Goal: Find contact information: Obtain details needed to contact an individual or organization

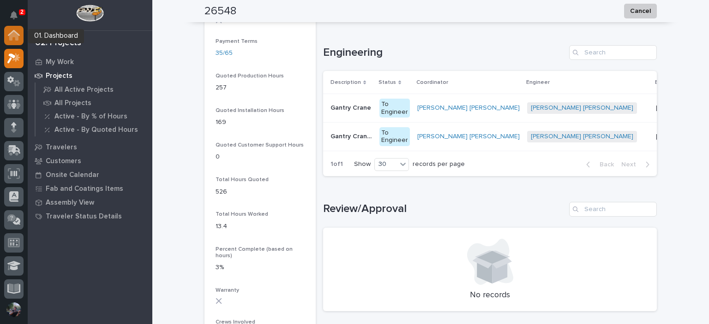
click at [15, 29] on div at bounding box center [13, 35] width 19 height 19
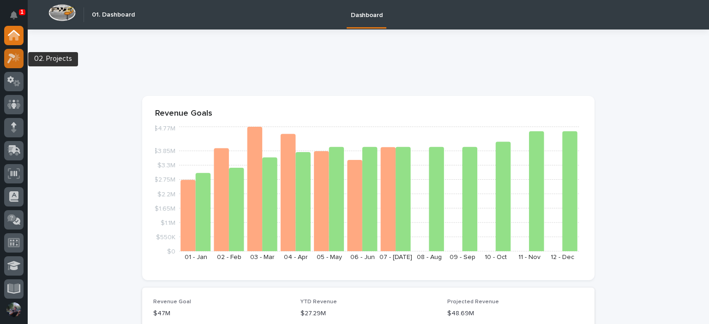
click at [18, 55] on icon at bounding box center [16, 57] width 8 height 9
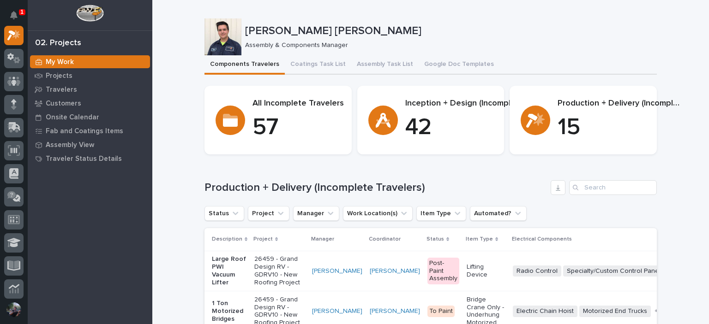
click at [376, 90] on section "Inception + Design (Incomplete) 42" at bounding box center [430, 120] width 147 height 69
click at [382, 72] on button "Assembly Task List" at bounding box center [384, 64] width 67 height 19
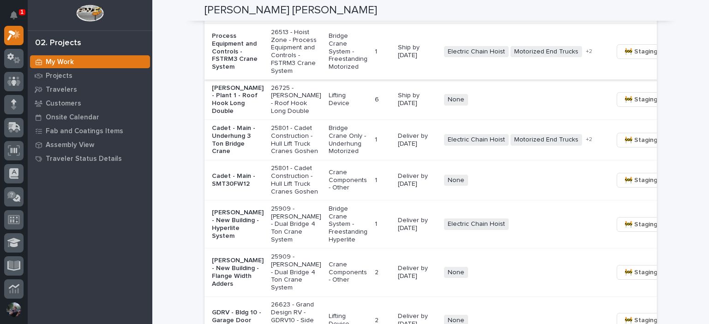
scroll to position [831, 0]
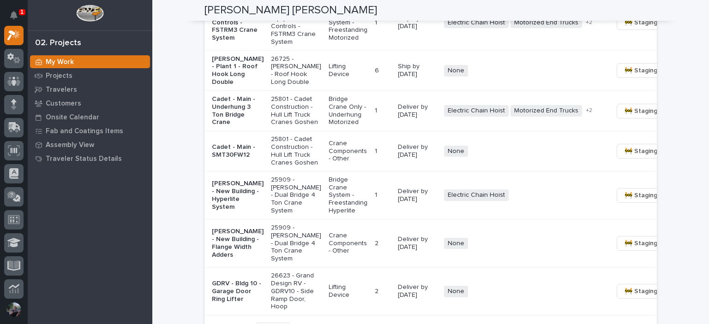
click at [236, 126] on p "Cadet - Main - Underhung 3 Ton Bridge Crane" at bounding box center [238, 111] width 52 height 31
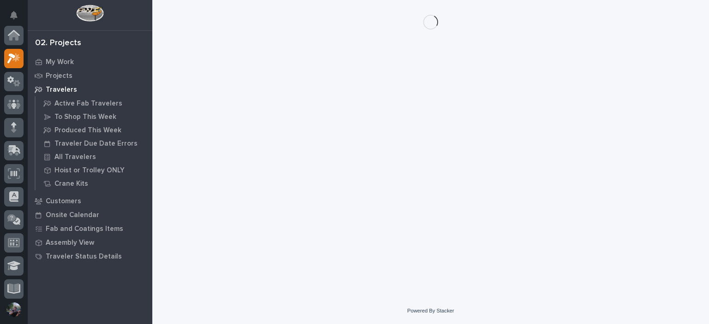
scroll to position [23, 0]
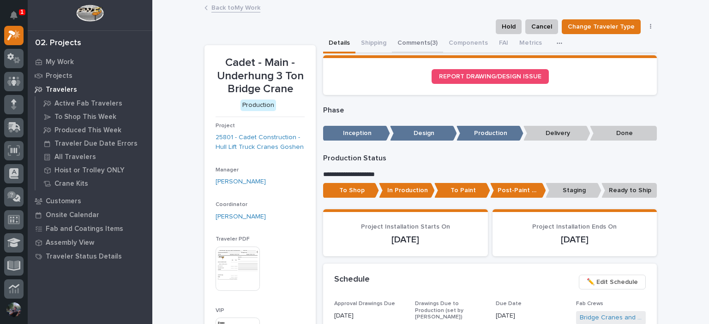
click at [418, 45] on button "Comments (3)" at bounding box center [417, 43] width 51 height 19
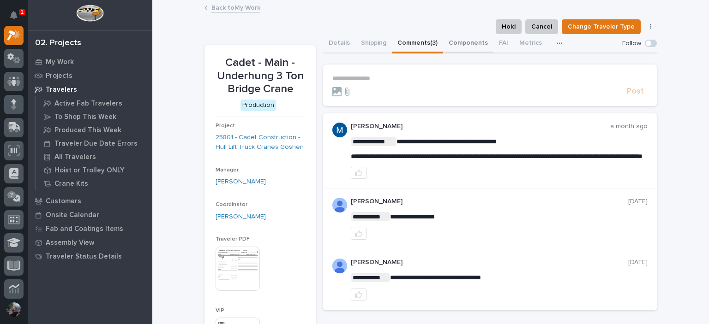
click at [454, 41] on button "Components" at bounding box center [468, 43] width 50 height 19
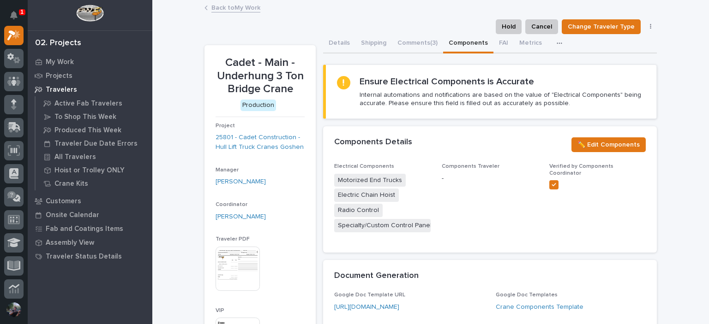
click at [239, 11] on link "Back to My Work" at bounding box center [235, 7] width 49 height 11
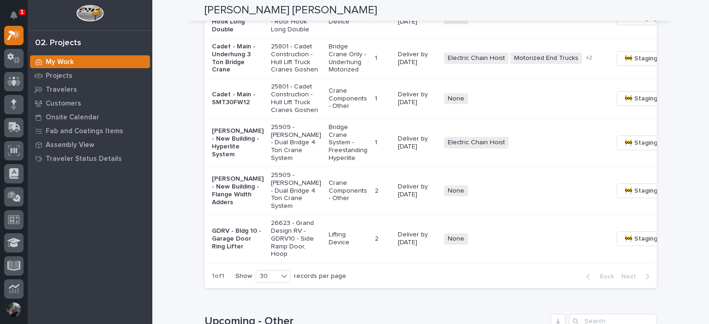
scroll to position [892, 0]
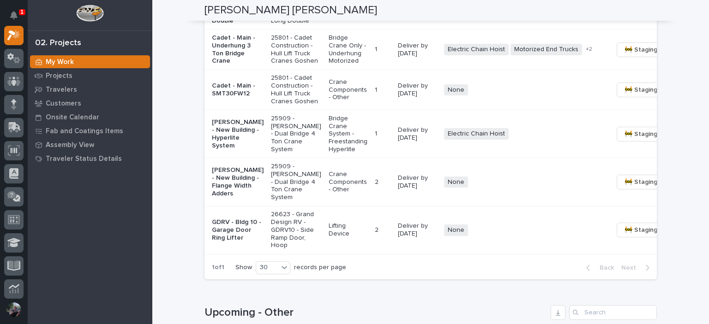
click at [236, 65] on p "Cadet - Main - Underhung 3 Ton Bridge Crane" at bounding box center [238, 49] width 52 height 31
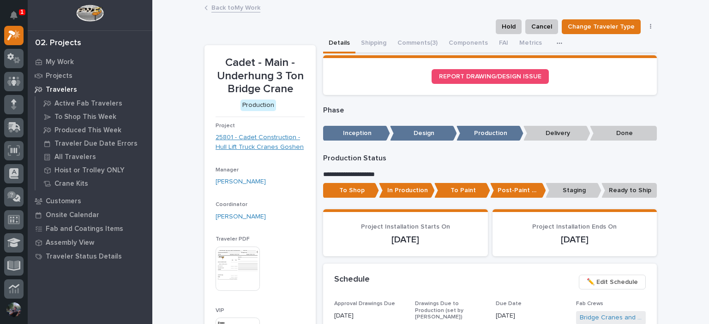
click at [265, 142] on link "25801 - Cadet Construction - Hull Lift Truck Cranes Goshen" at bounding box center [259, 142] width 89 height 19
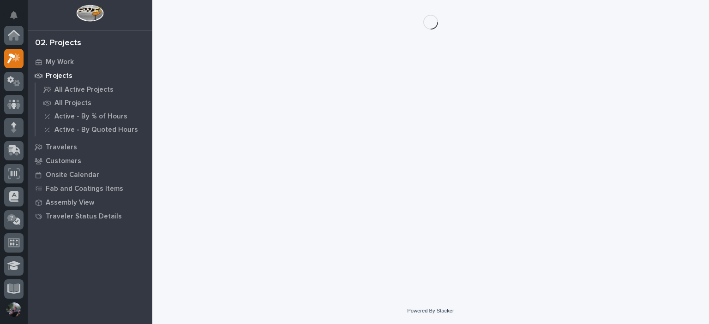
scroll to position [23, 0]
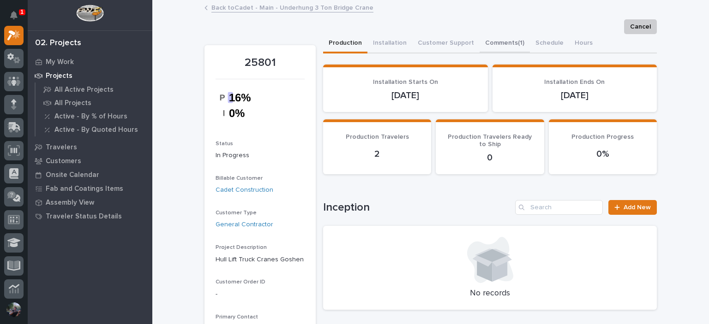
click at [481, 44] on button "Comments (1)" at bounding box center [504, 43] width 50 height 19
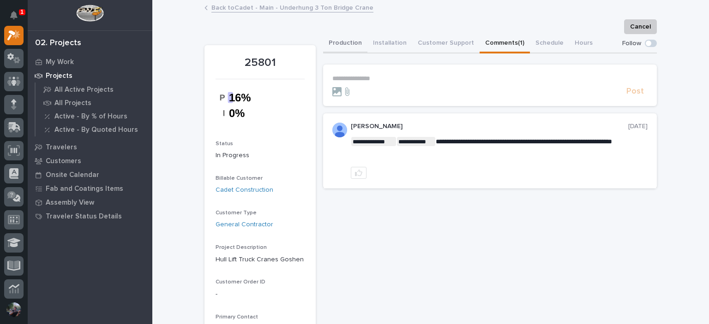
click at [345, 46] on button "Production" at bounding box center [345, 43] width 44 height 19
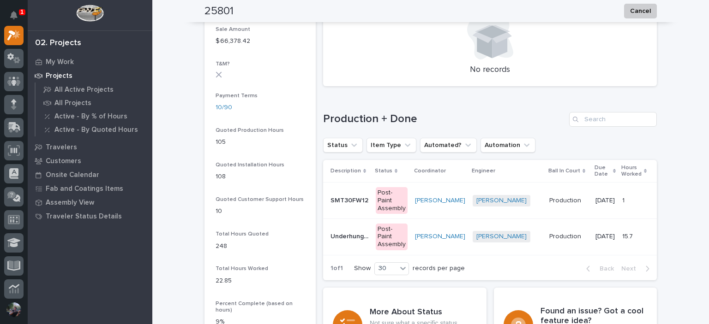
scroll to position [707, 0]
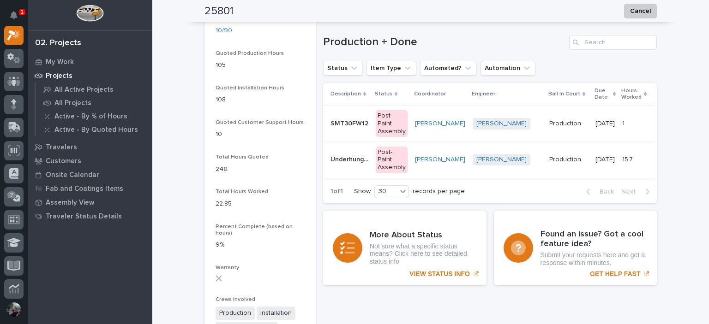
click at [337, 147] on td "Underhung 3 Ton Bridge Crane Underhung 3 Ton Bridge Crane" at bounding box center [347, 160] width 49 height 36
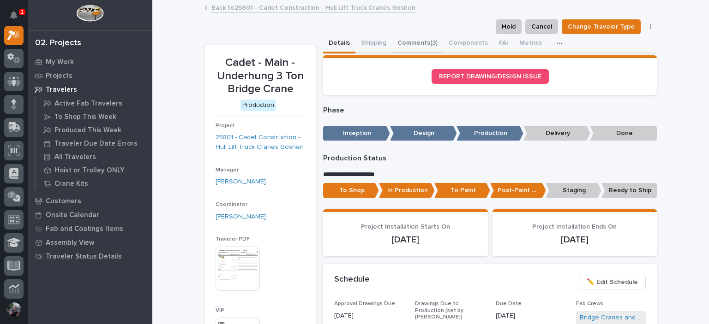
click at [401, 41] on button "Comments (3)" at bounding box center [417, 43] width 51 height 19
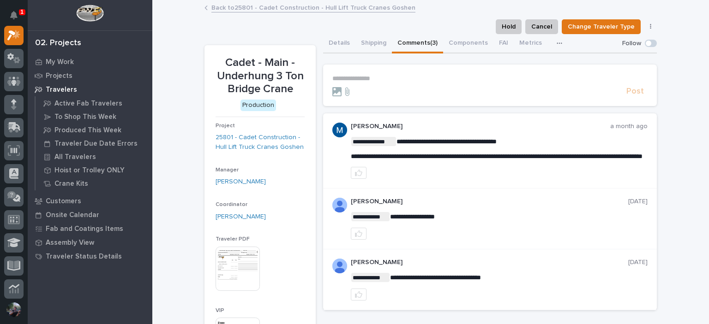
click at [233, 13] on div "Back to 25801 - Cadet Construction - Hull Lift Truck Cranes Goshen" at bounding box center [430, 8] width 461 height 13
click at [234, 9] on link "Back to 25801 - Cadet Construction - Hull Lift Truck Cranes Goshen" at bounding box center [313, 7] width 204 height 11
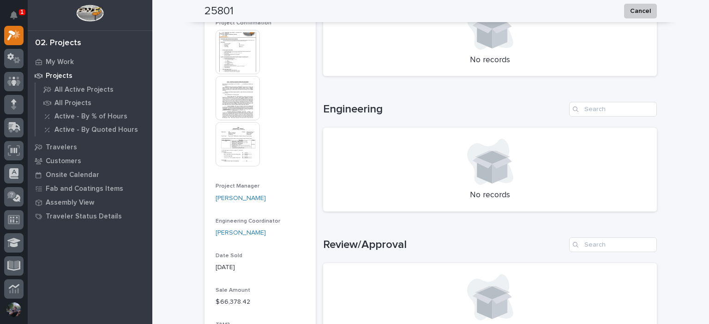
scroll to position [646, 0]
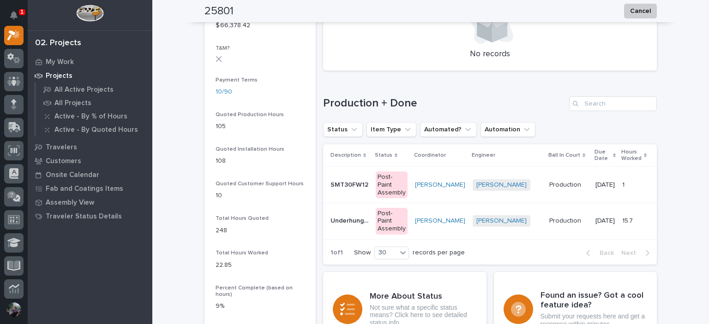
click at [330, 190] on div "SMT30FW12 SMT30FW12" at bounding box center [349, 185] width 38 height 15
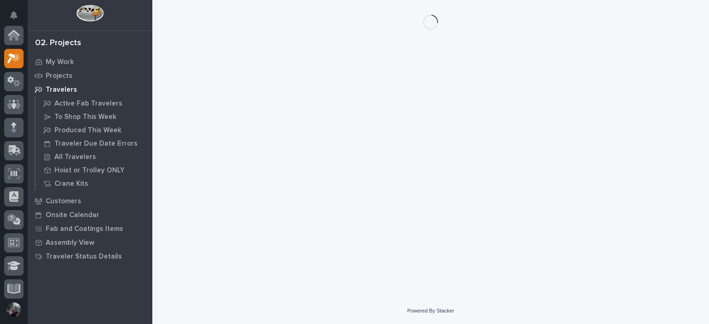
scroll to position [23, 0]
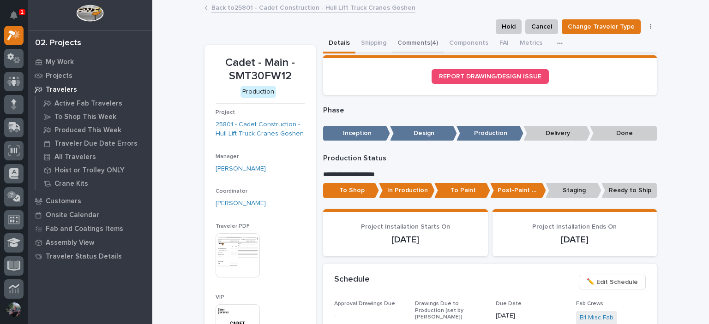
click at [409, 45] on button "Comments (4)" at bounding box center [418, 43] width 52 height 19
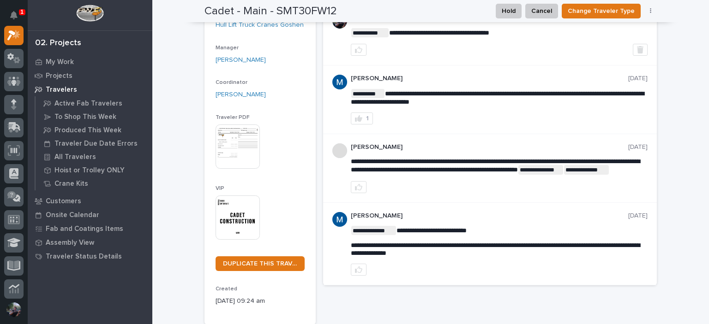
scroll to position [61, 0]
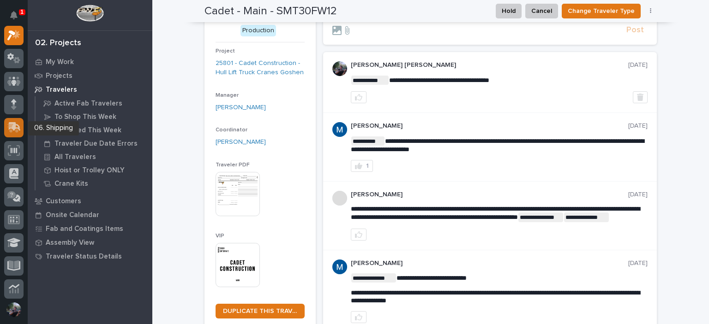
click at [6, 125] on div at bounding box center [13, 127] width 19 height 19
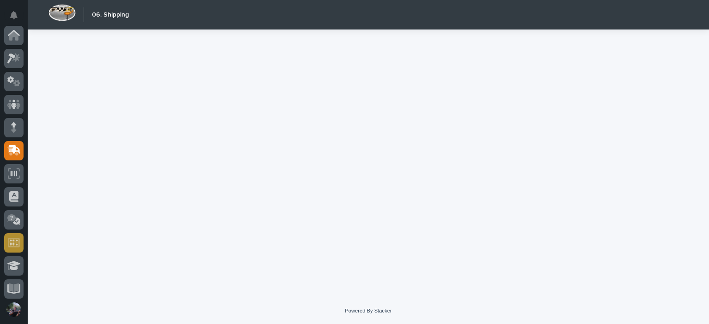
scroll to position [115, 0]
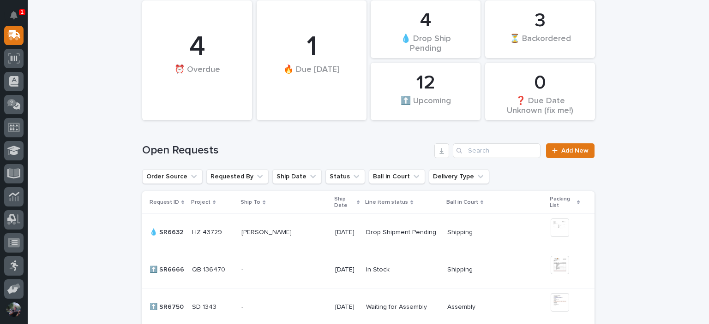
scroll to position [185, 0]
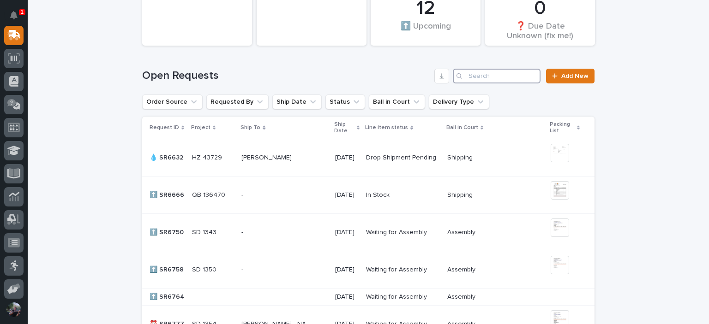
click at [488, 80] on input "Search" at bounding box center [497, 76] width 88 height 15
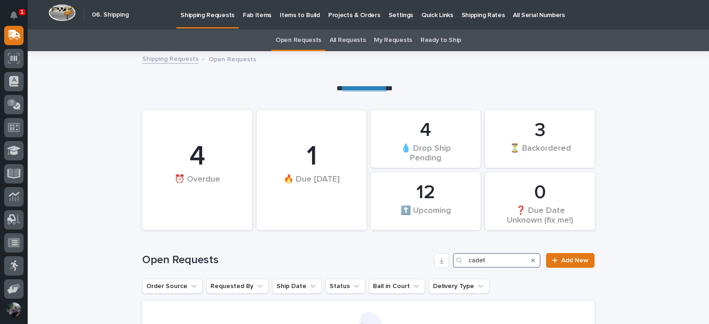
type input "cadet"
click at [250, 24] on link "Fab Items" at bounding box center [257, 14] width 37 height 29
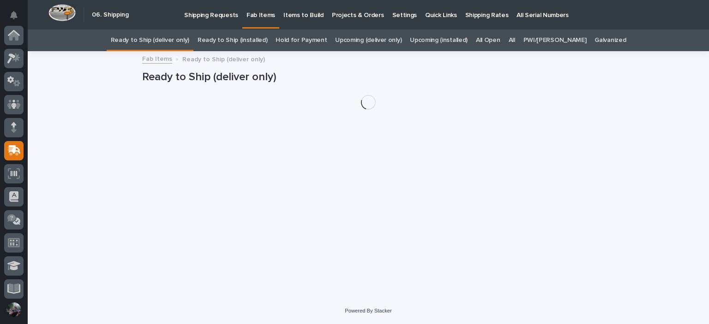
scroll to position [115, 0]
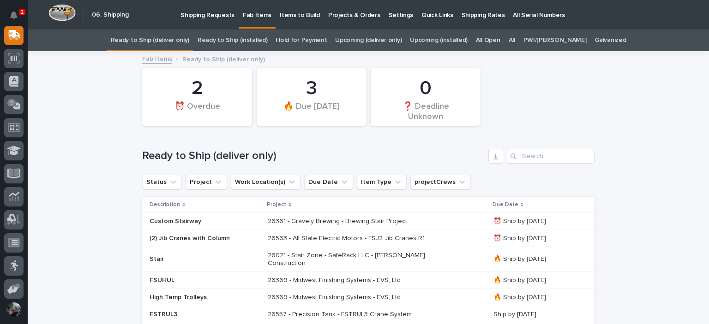
click at [515, 40] on link "All" at bounding box center [511, 41] width 6 height 22
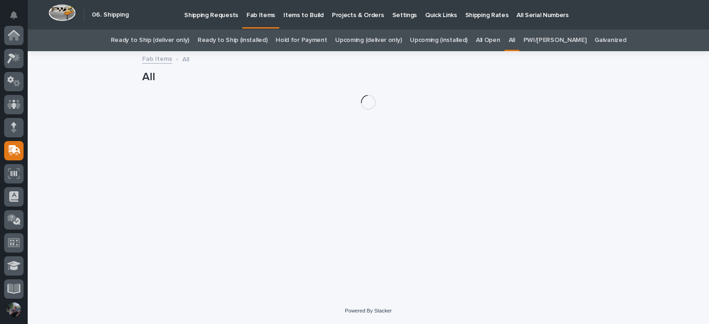
scroll to position [115, 0]
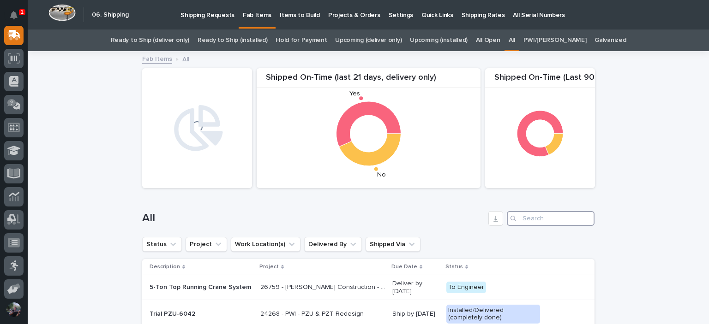
click at [526, 216] on input "Search" at bounding box center [551, 218] width 88 height 15
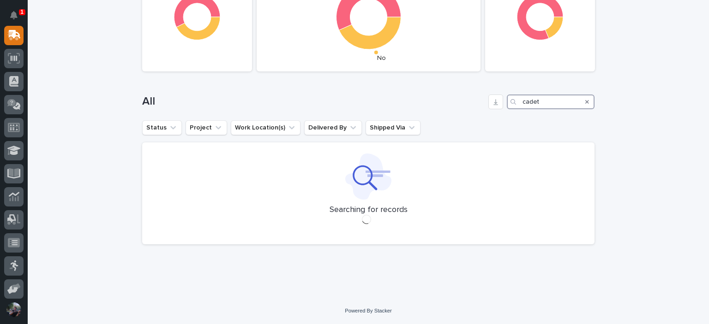
scroll to position [125, 0]
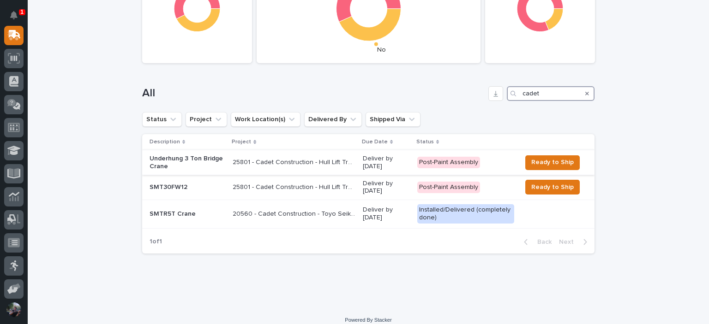
type input "cadet"
click at [192, 165] on p "Underhung 3 Ton Bridge Crane" at bounding box center [188, 163] width 76 height 16
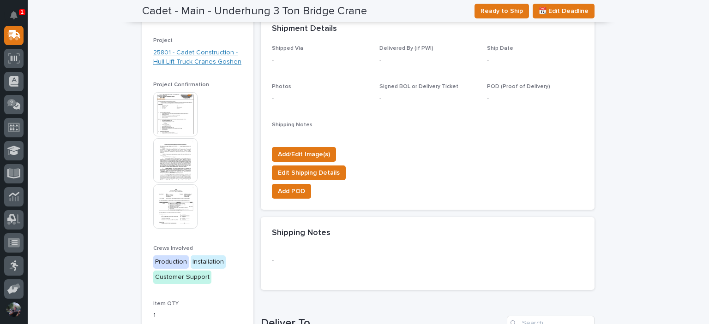
scroll to position [165, 0]
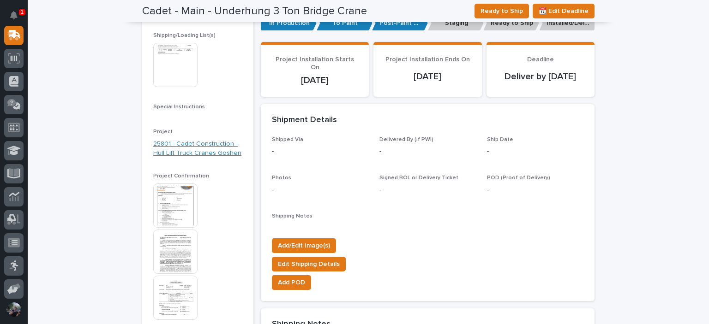
click at [180, 146] on link "25801 - Cadet Construction - Hull Lift Truck Cranes Goshen" at bounding box center [197, 148] width 89 height 19
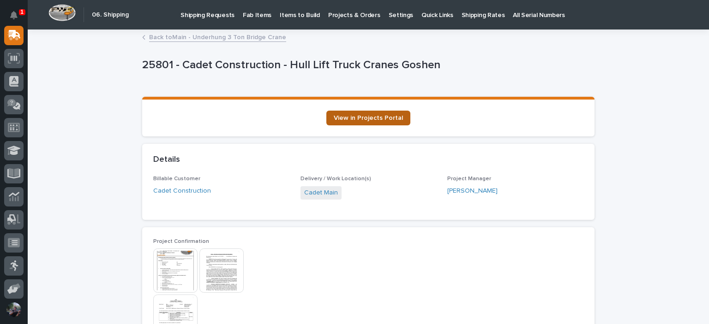
click at [369, 114] on link "View in Projects Portal" at bounding box center [368, 118] width 84 height 15
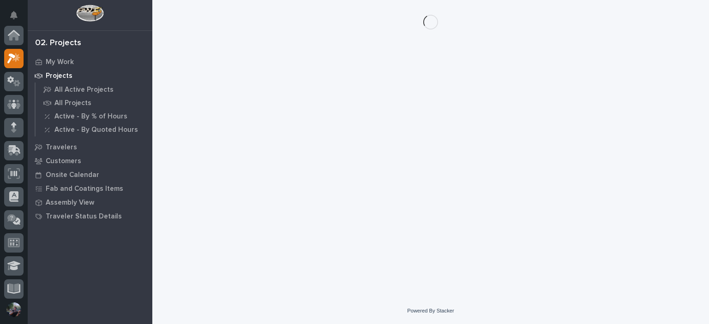
scroll to position [23, 0]
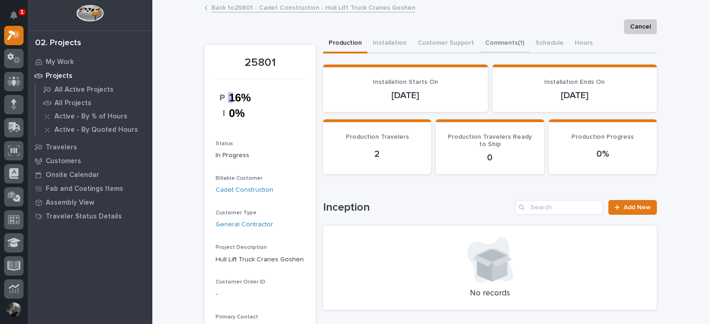
click at [495, 53] on button "Comments (1)" at bounding box center [504, 43] width 50 height 19
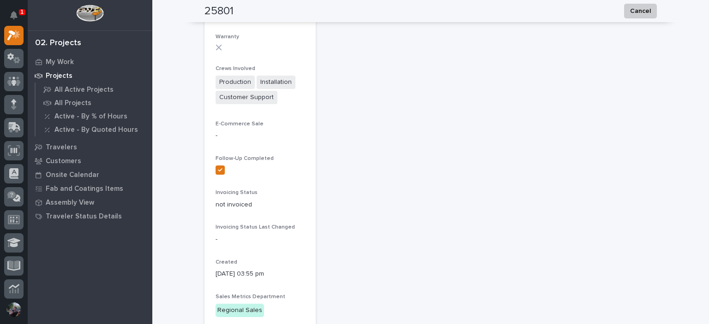
scroll to position [1045, 0]
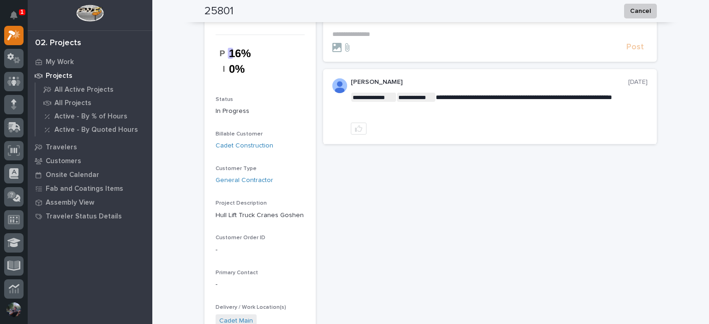
scroll to position [0, 0]
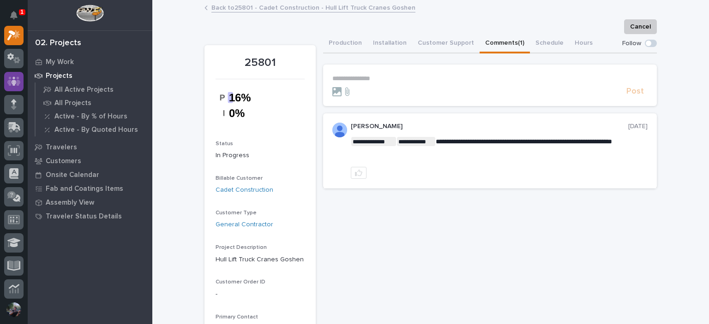
click at [8, 77] on icon at bounding box center [13, 81] width 13 height 11
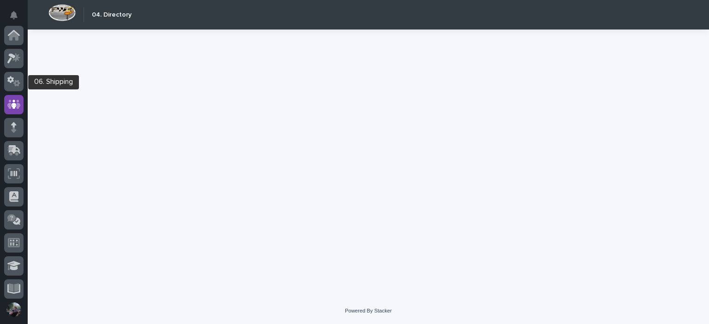
scroll to position [69, 0]
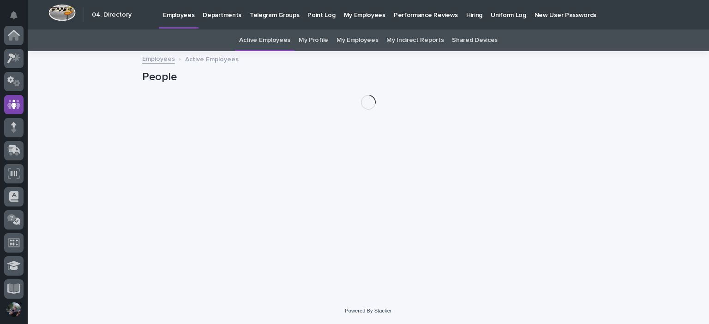
scroll to position [69, 0]
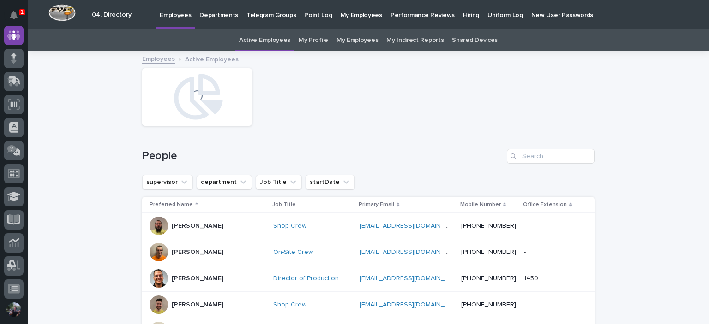
click at [518, 155] on div "Search" at bounding box center [514, 156] width 15 height 15
click at [533, 155] on input "Search" at bounding box center [551, 156] width 88 height 15
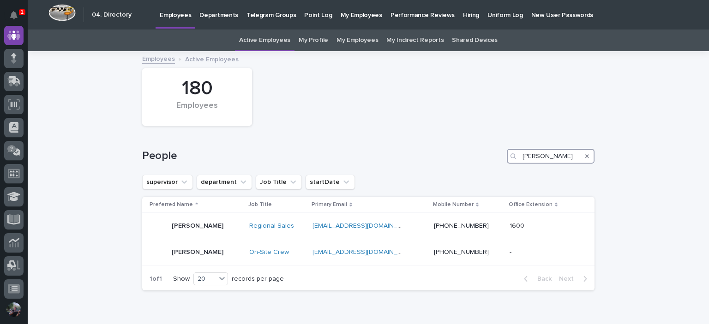
type input "[PERSON_NAME]"
click at [287, 144] on div "People [PERSON_NAME]" at bounding box center [368, 153] width 452 height 44
drag, startPoint x: 173, startPoint y: 155, endPoint x: 161, endPoint y: 156, distance: 12.1
click at [161, 156] on h1 "People" at bounding box center [322, 156] width 361 height 13
click at [161, 157] on h1 "People" at bounding box center [322, 156] width 361 height 13
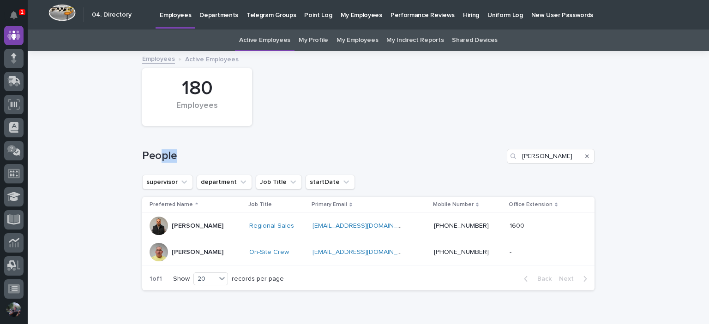
drag, startPoint x: 172, startPoint y: 157, endPoint x: 158, endPoint y: 155, distance: 14.0
click at [158, 155] on h1 "People" at bounding box center [322, 156] width 361 height 13
click at [162, 153] on h1 "People" at bounding box center [322, 156] width 361 height 13
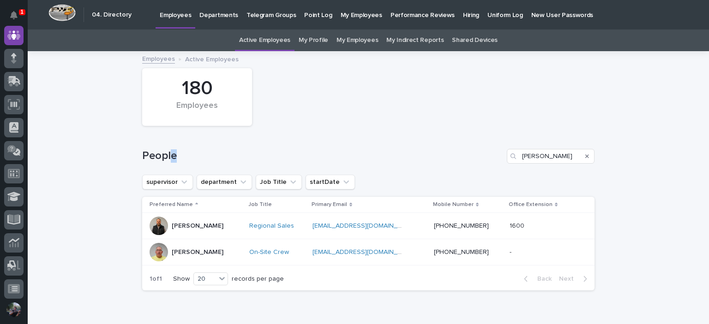
drag, startPoint x: 169, startPoint y: 156, endPoint x: 175, endPoint y: 158, distance: 6.3
click at [175, 158] on h1 "People" at bounding box center [322, 156] width 361 height 13
drag, startPoint x: 173, startPoint y: 158, endPoint x: 167, endPoint y: 154, distance: 7.3
click at [167, 154] on h1 "People" at bounding box center [322, 156] width 361 height 13
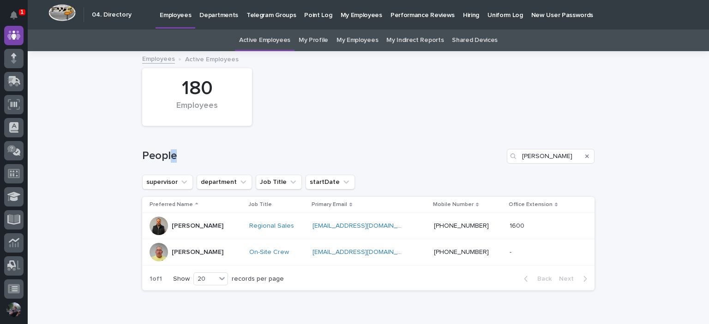
click at [167, 154] on h1 "People" at bounding box center [322, 156] width 361 height 13
click at [17, 42] on div at bounding box center [13, 35] width 19 height 19
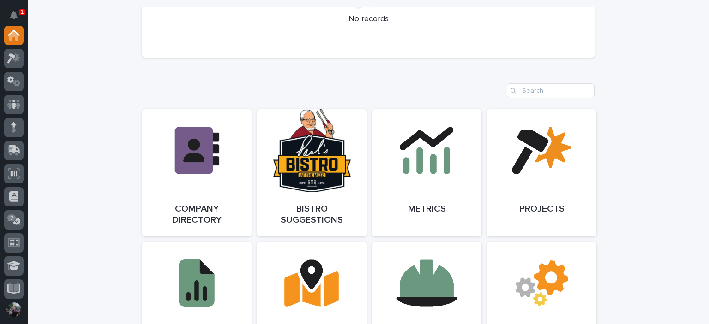
scroll to position [800, 0]
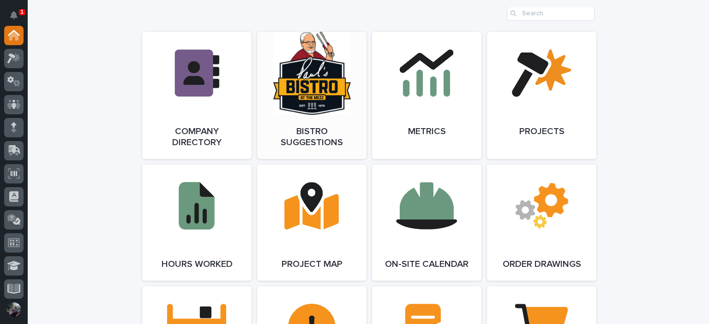
click at [325, 125] on link "Open Link" at bounding box center [311, 95] width 109 height 127
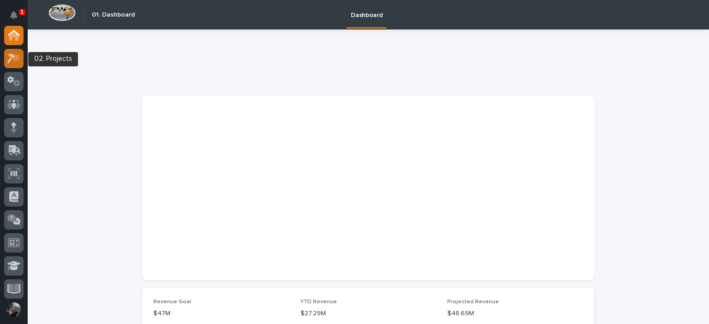
click at [19, 60] on icon at bounding box center [16, 57] width 8 height 9
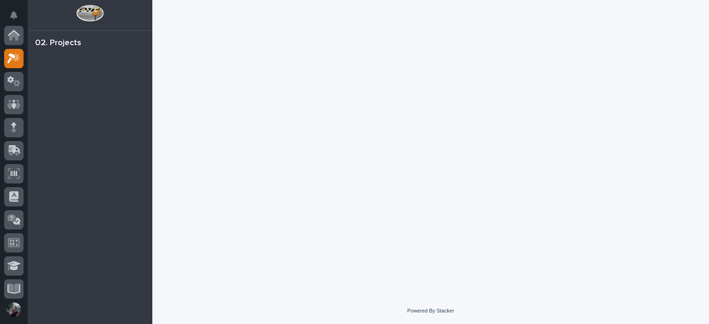
scroll to position [23, 0]
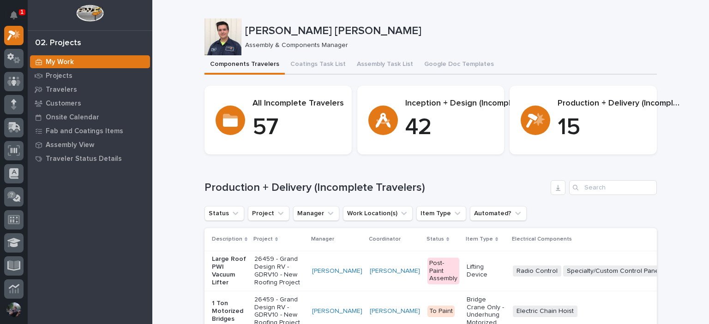
click at [365, 60] on button "Assembly Task List" at bounding box center [384, 64] width 67 height 19
